Goal: Information Seeking & Learning: Check status

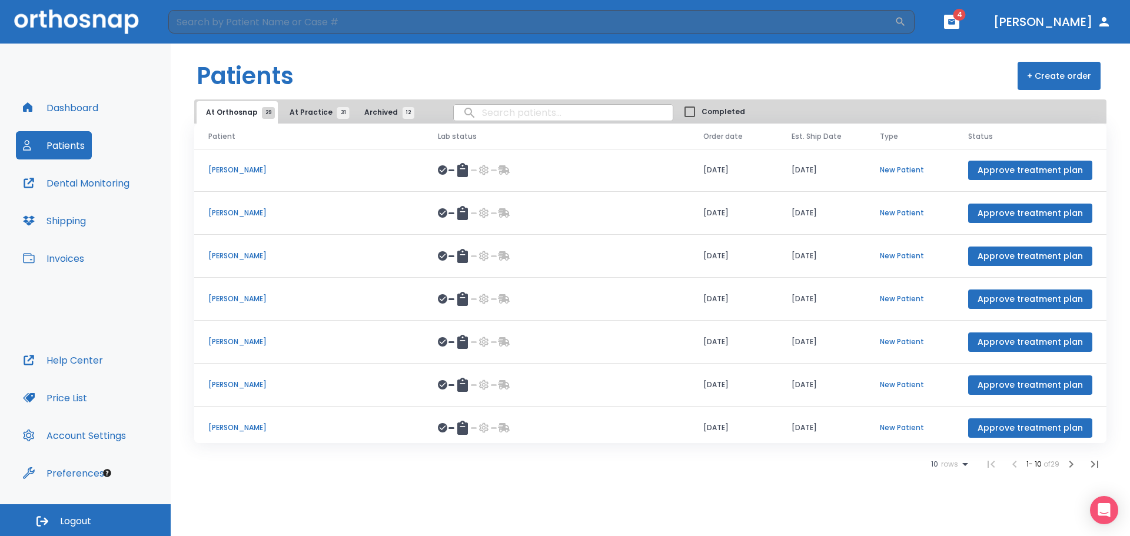
click at [67, 226] on button "Shipping" at bounding box center [54, 220] width 77 height 28
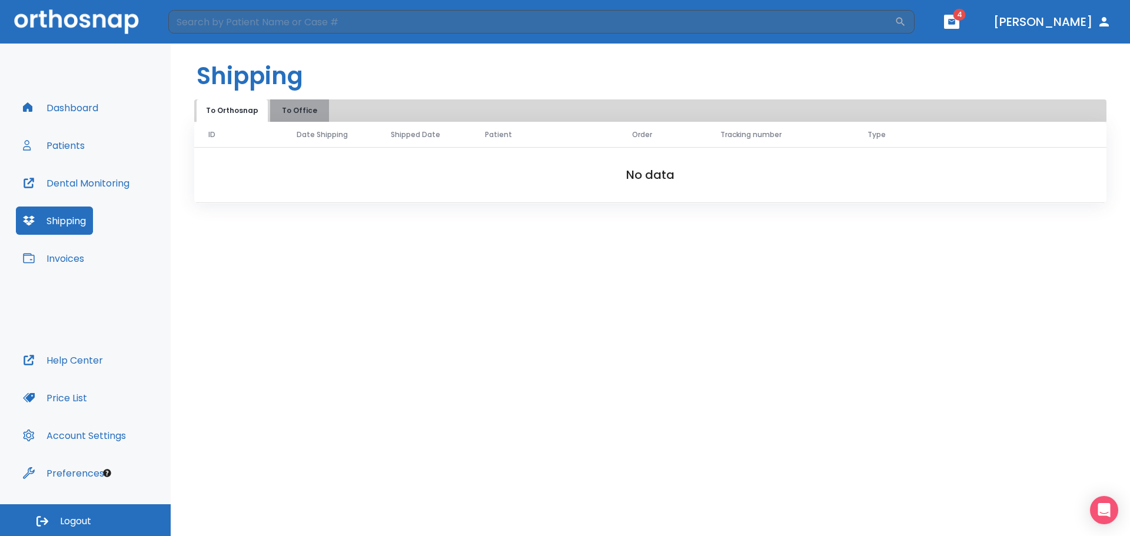
click at [305, 112] on button "To Office" at bounding box center [299, 110] width 59 height 22
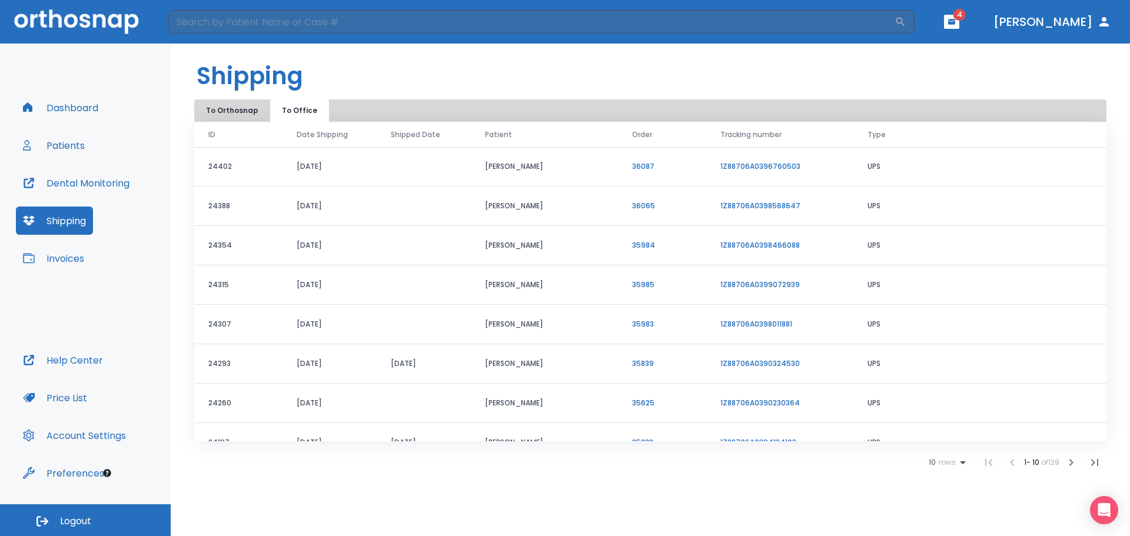
click at [63, 146] on button "Patients" at bounding box center [54, 145] width 76 height 28
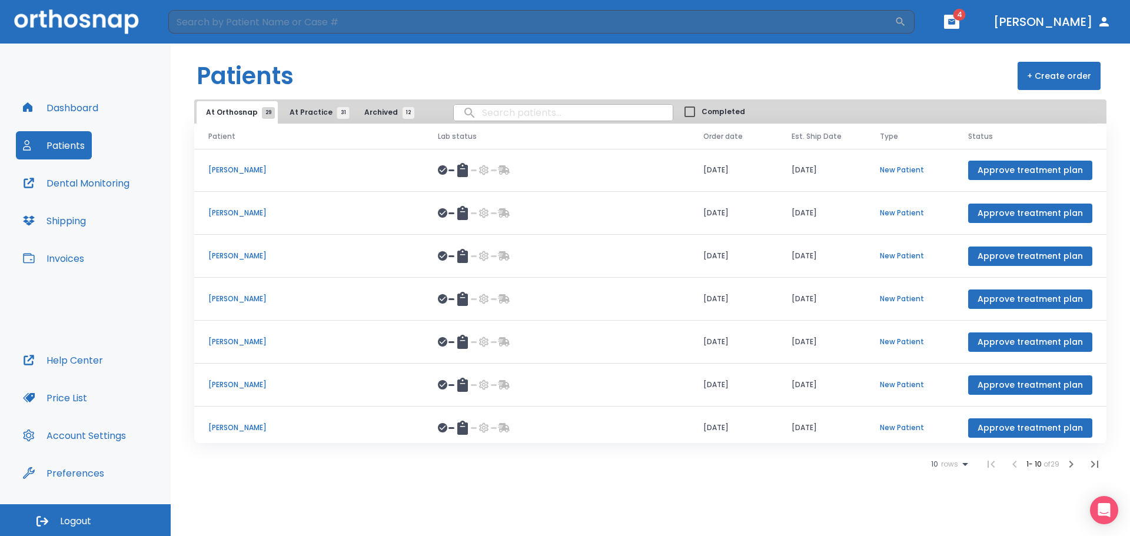
click at [520, 110] on input "search" at bounding box center [563, 112] width 219 height 23
type input "[PERSON_NAME]"
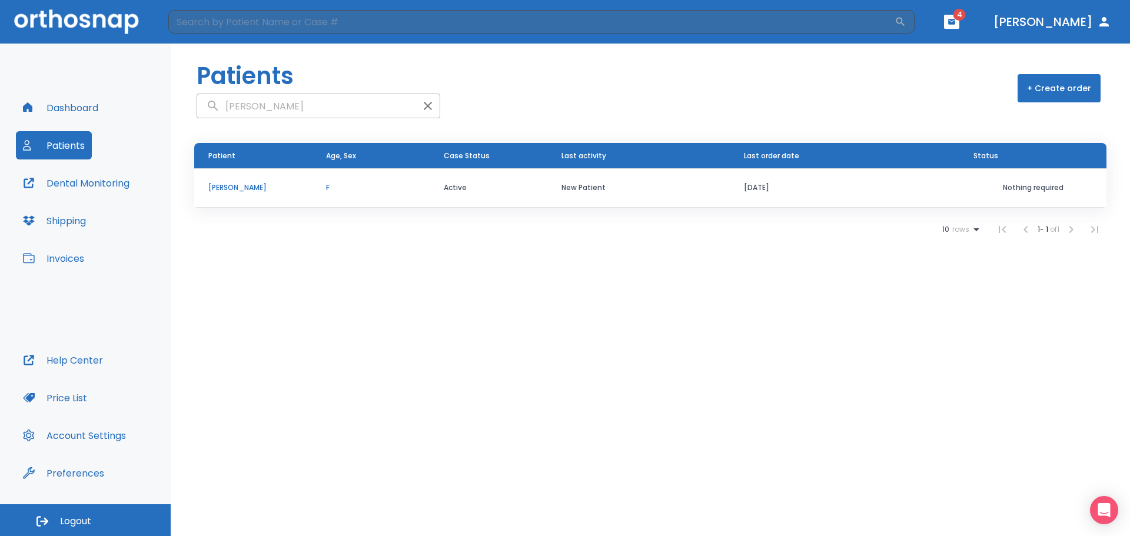
click at [219, 190] on p "[PERSON_NAME]" at bounding box center [252, 187] width 89 height 11
